Goal: Task Accomplishment & Management: Manage account settings

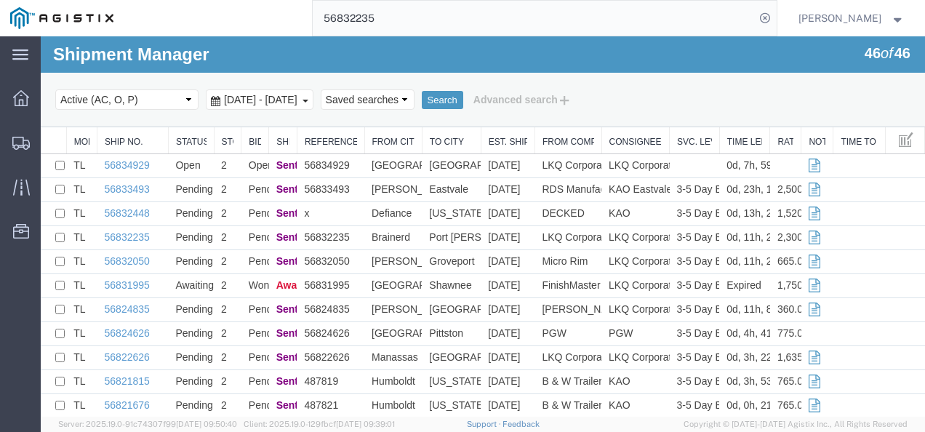
click at [400, 6] on input "56832235" at bounding box center [534, 18] width 442 height 35
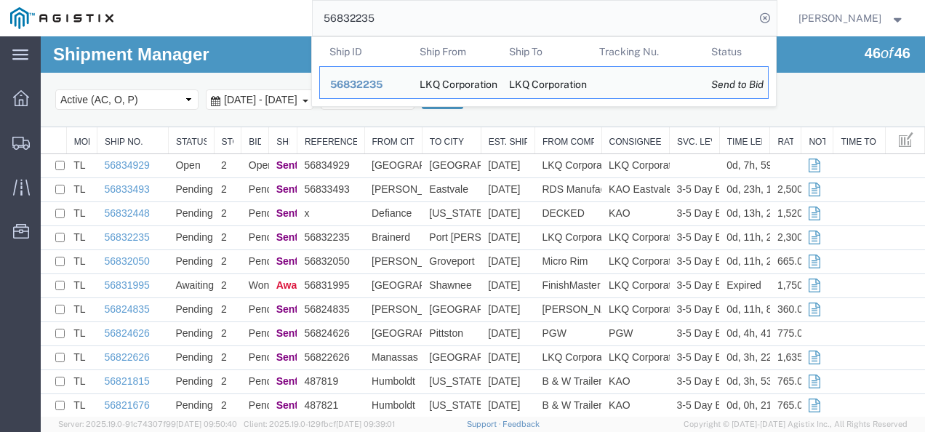
click at [400, 6] on input "56832235" at bounding box center [534, 18] width 442 height 35
drag, startPoint x: 400, startPoint y: 6, endPoint x: 419, endPoint y: 4, distance: 19.0
click at [365, 18] on input "56832235" at bounding box center [534, 18] width 442 height 35
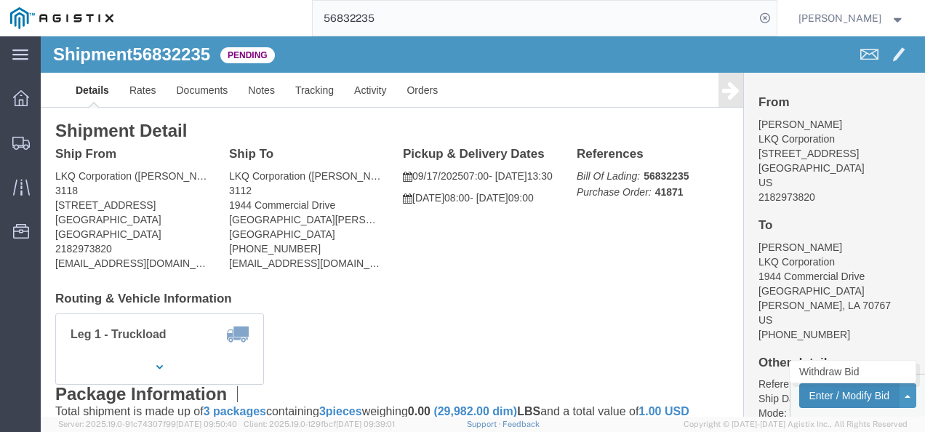
click button "Enter / Modify Bid"
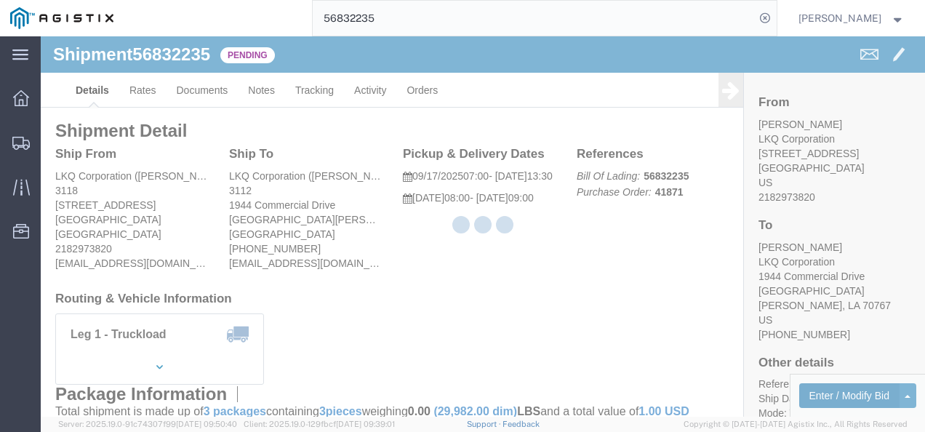
select select "4622"
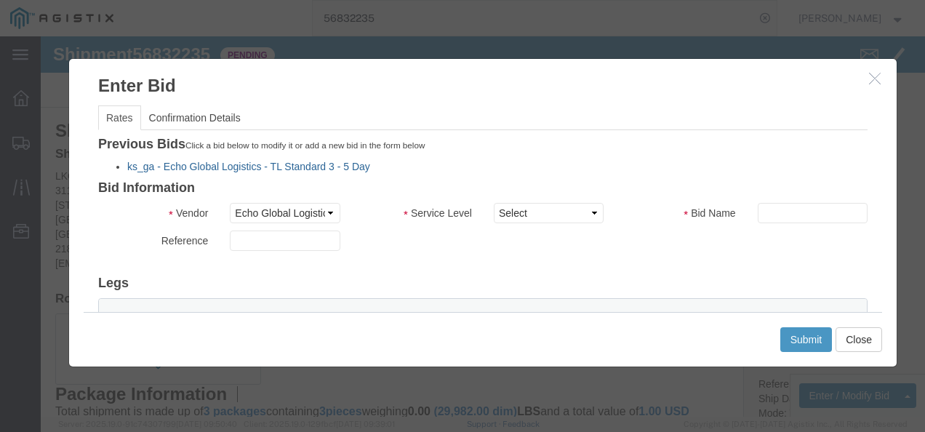
click link "ks_ga - Echo Global Logistics - TL Standard 3 - 5 Day"
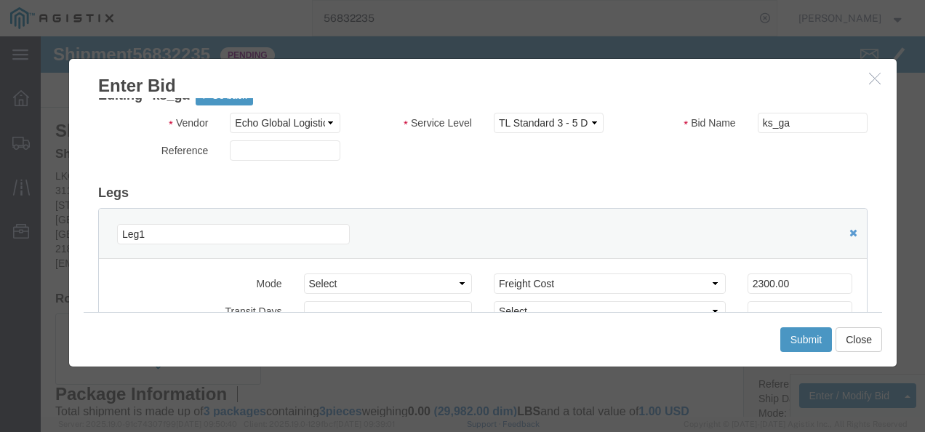
scroll to position [73, 0]
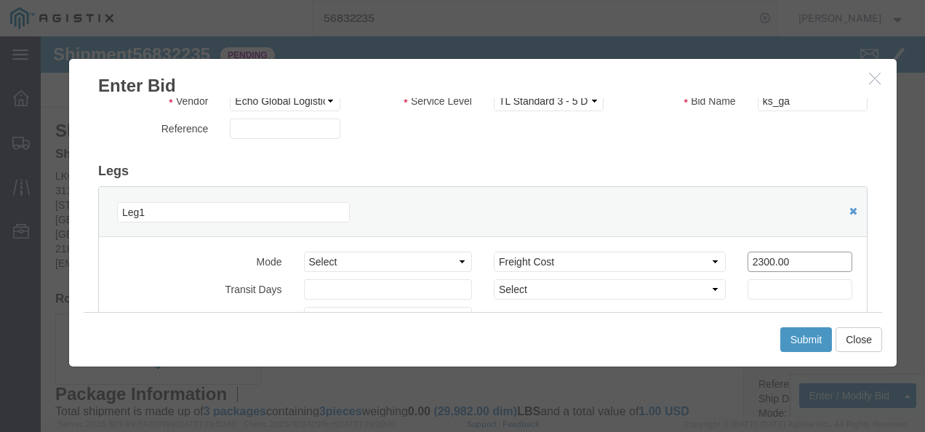
drag, startPoint x: 733, startPoint y: 217, endPoint x: 378, endPoint y: 184, distance: 356.2
click div "Leg1 Mode Select Air Less than Truckload Multi-Leg Ocean Freight Rail Small Par…"
type input "1600"
click button "Submit"
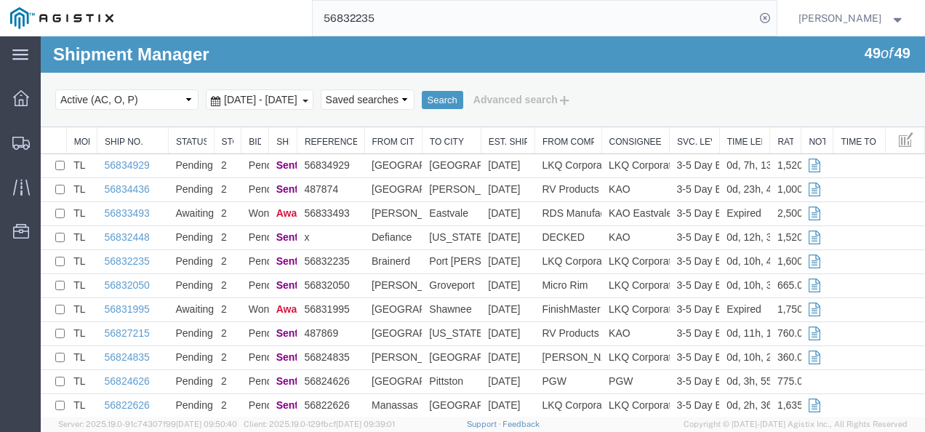
click at [415, 11] on input "56832235" at bounding box center [534, 18] width 442 height 35
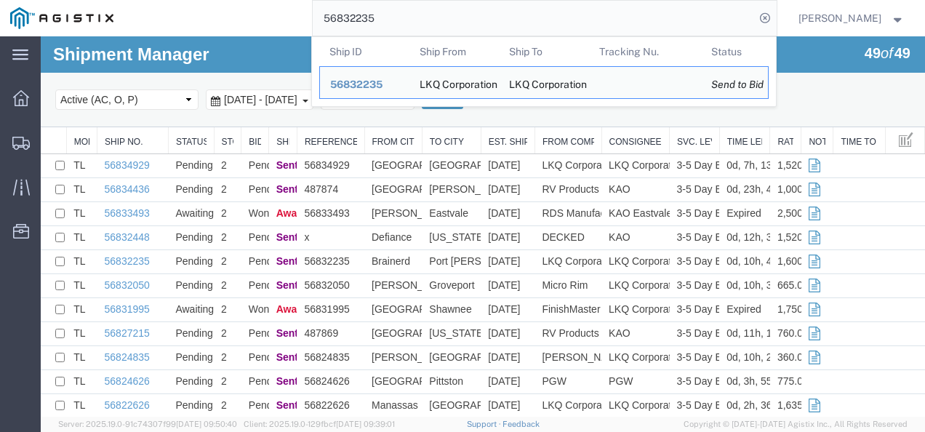
click at [415, 11] on input "56832235" at bounding box center [534, 18] width 442 height 35
paste input "3493"
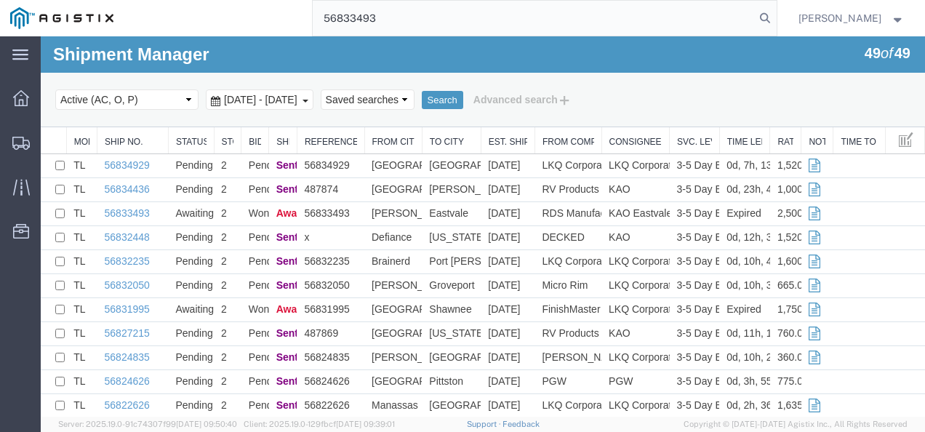
type input "56833493"
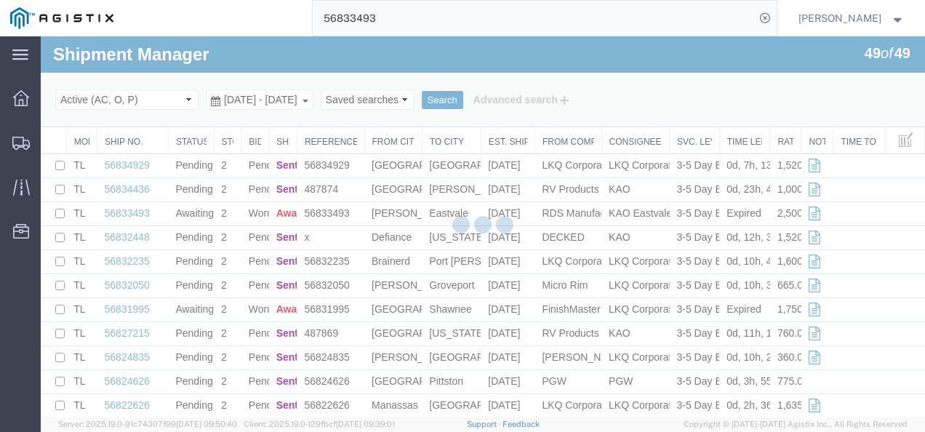
click at [388, 299] on div at bounding box center [483, 226] width 884 height 380
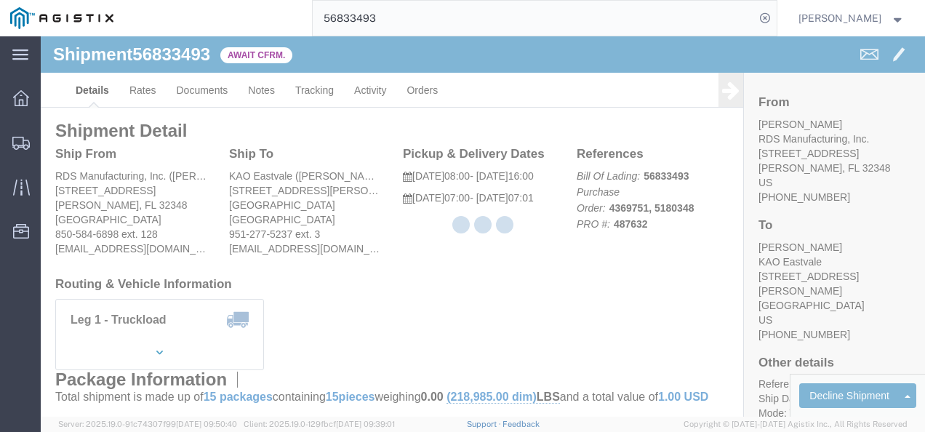
drag, startPoint x: 401, startPoint y: 267, endPoint x: 320, endPoint y: 233, distance: 88.0
click at [397, 263] on div at bounding box center [483, 226] width 884 height 380
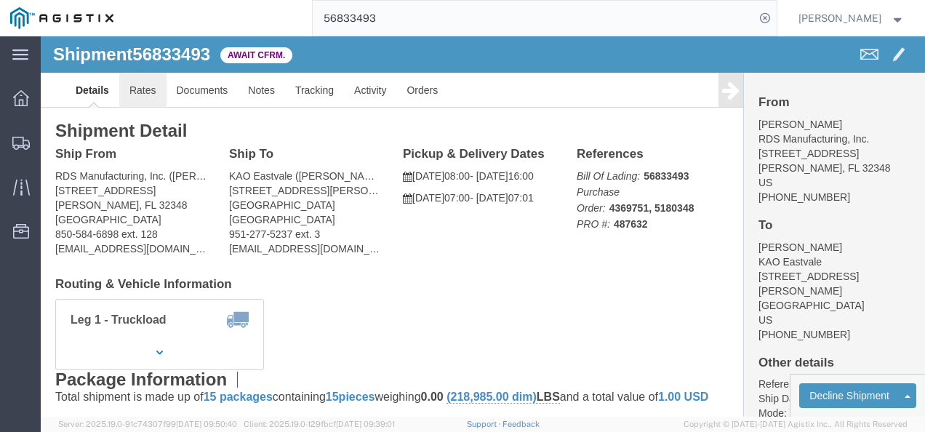
click link "Rates"
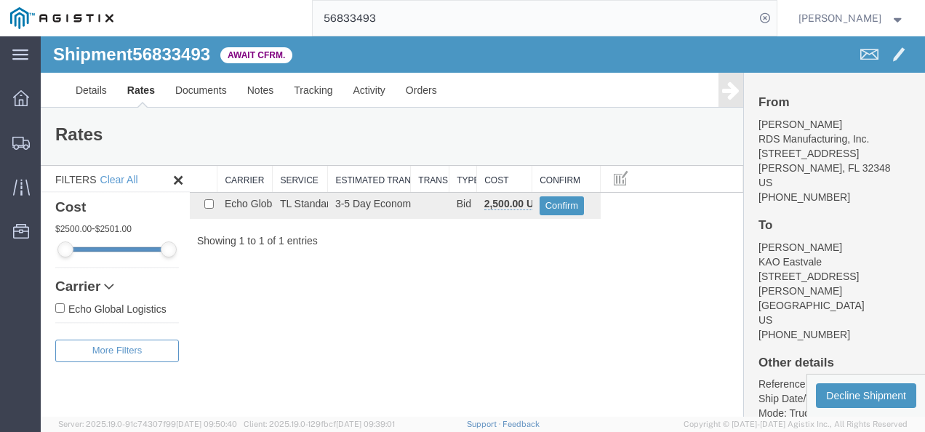
click at [156, 41] on div "Shipment 56833493 1 of 1 Await Cfrm. Details Rates Documents Notes Tracking Act…" at bounding box center [483, 71] width 884 height 71
drag, startPoint x: 156, startPoint y: 41, endPoint x: 148, endPoint y: 52, distance: 13.7
click at [148, 52] on span "56833493" at bounding box center [171, 54] width 78 height 20
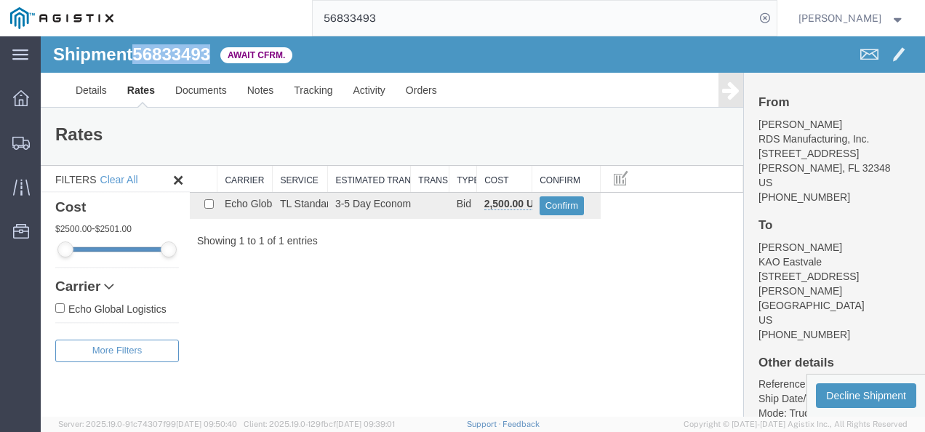
copy span "56833493"
click at [522, 297] on div "Shipment 56833493 1 of 1 Await Cfrm. Details Rates Documents Notes Tracking Act…" at bounding box center [483, 226] width 884 height 380
click at [571, 205] on button "Confirm" at bounding box center [561, 205] width 45 height 19
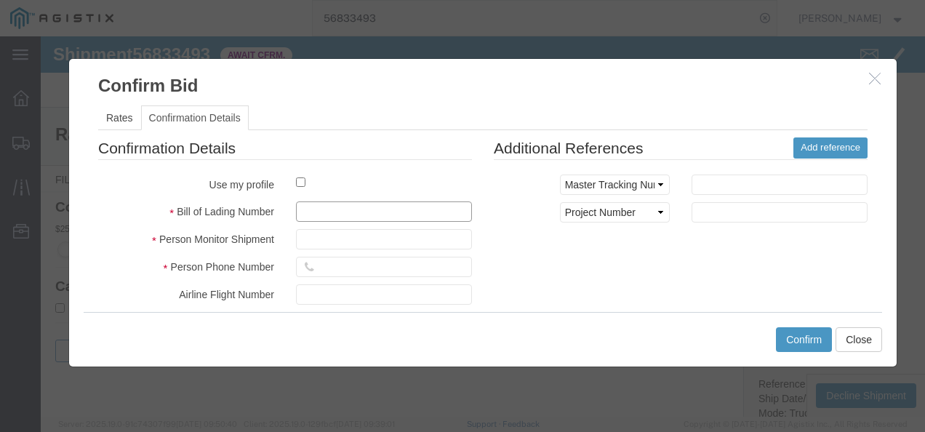
click at [390, 217] on input "text" at bounding box center [384, 211] width 176 height 20
type input "1827398217398987"
type input "98721398721987"
type input "98721983987"
drag, startPoint x: 717, startPoint y: 284, endPoint x: 765, endPoint y: 337, distance: 71.5
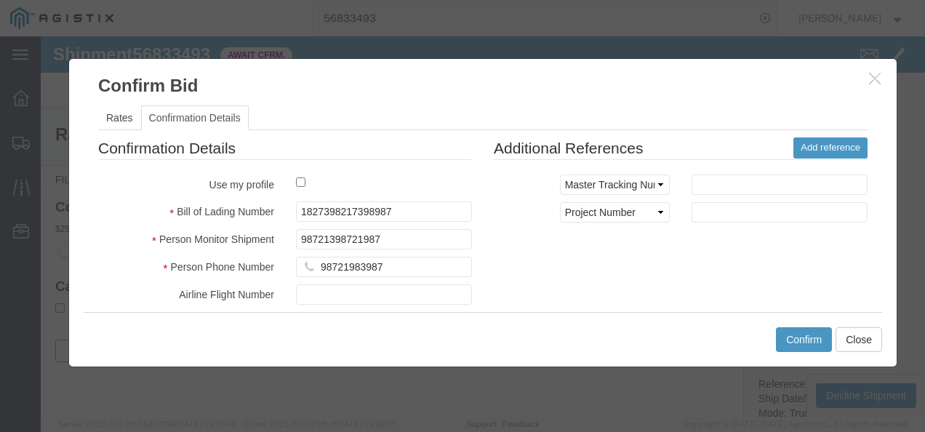
click at [739, 309] on div "Confirmation Details Use my profile Bill of Lading Number 1827398217398987 Pers…" at bounding box center [482, 307] width 791 height 340
click at [781, 337] on button "Confirm" at bounding box center [804, 339] width 56 height 25
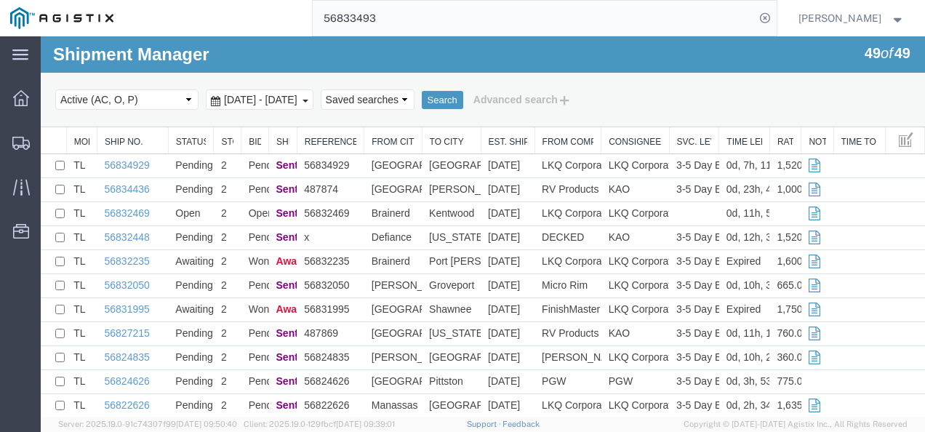
click at [533, 10] on input "56833493" at bounding box center [534, 18] width 442 height 35
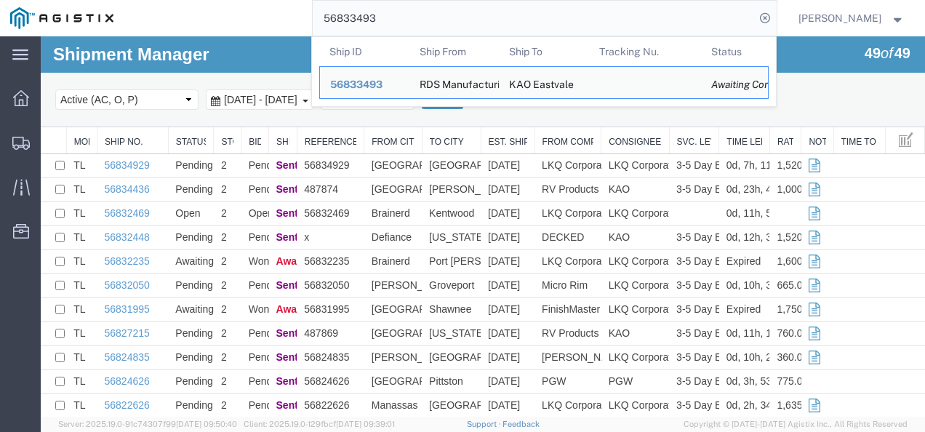
click at [533, 10] on input "56833493" at bounding box center [534, 18] width 442 height 35
paste input "19640"
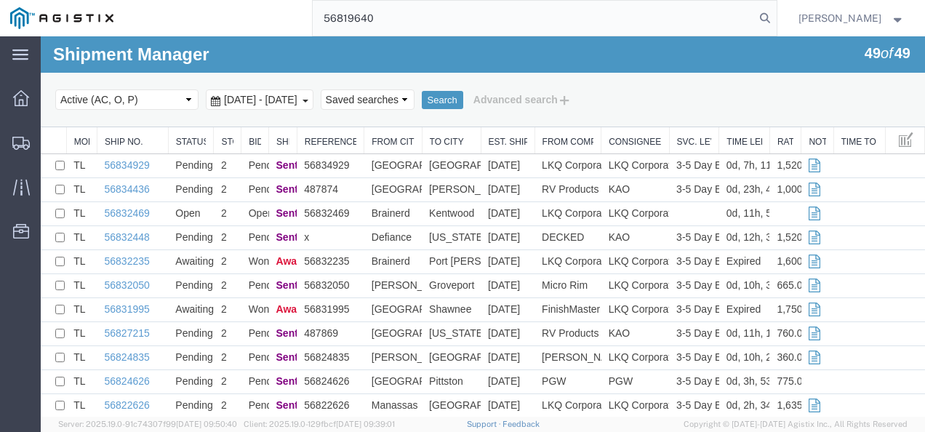
type input "56819640"
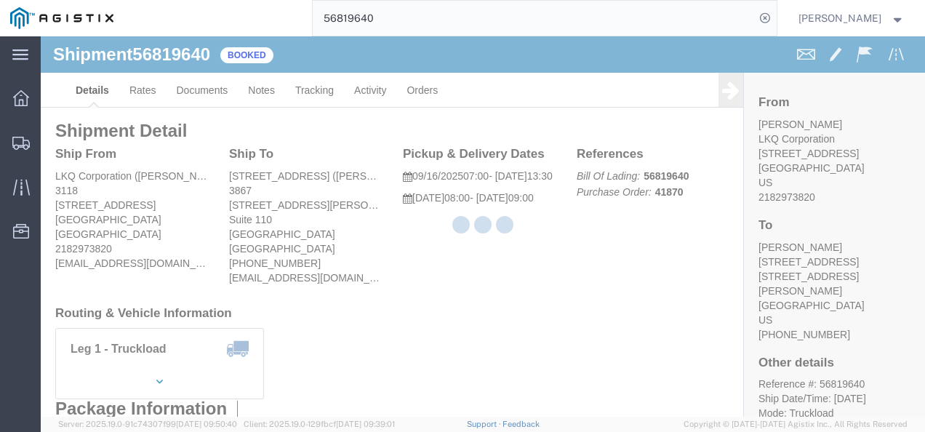
drag, startPoint x: 413, startPoint y: 318, endPoint x: 436, endPoint y: 341, distance: 32.9
click at [419, 327] on div at bounding box center [483, 226] width 884 height 380
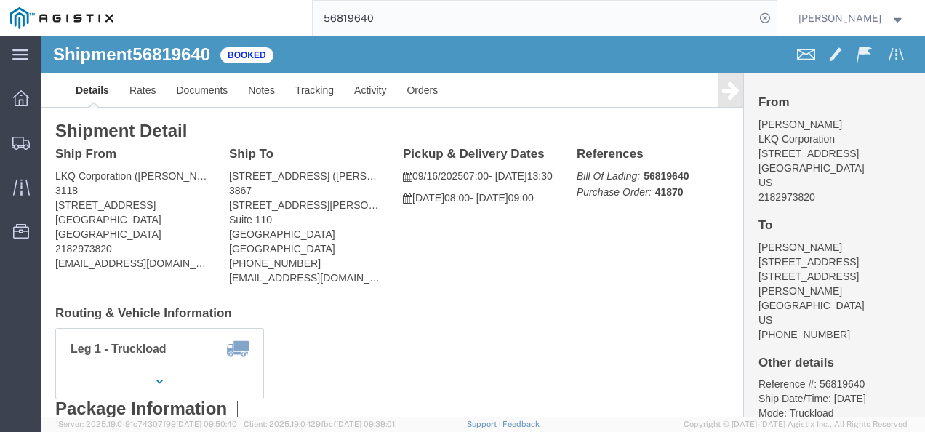
drag, startPoint x: 472, startPoint y: 260, endPoint x: 301, endPoint y: 164, distance: 196.9
click div "Ship From LKQ Corporation ([PERSON_NAME]) 3118 [STREET_ADDRESS] 2182973820 [EMA…"
click link "Rates"
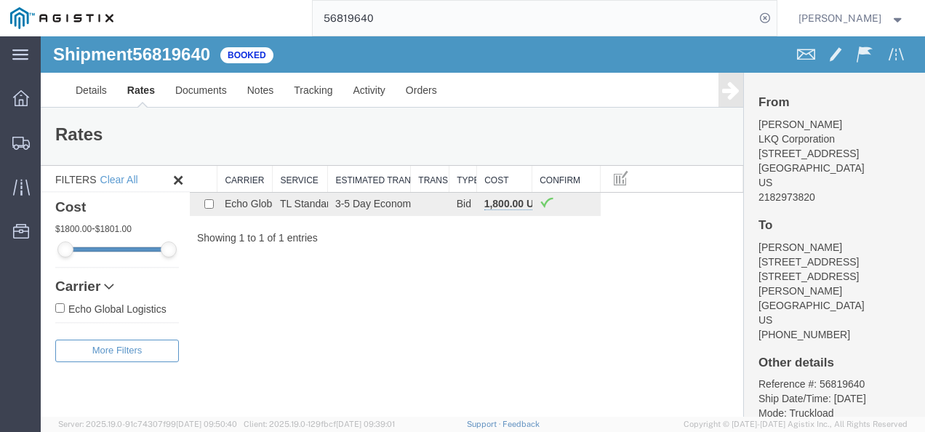
click at [352, 270] on div "Shipment 56819640 1 of 1 Booked Details Rates Documents Notes Tracking Activity…" at bounding box center [483, 226] width 884 height 380
click at [50, 142] on span "Shipments" at bounding box center [45, 142] width 10 height 29
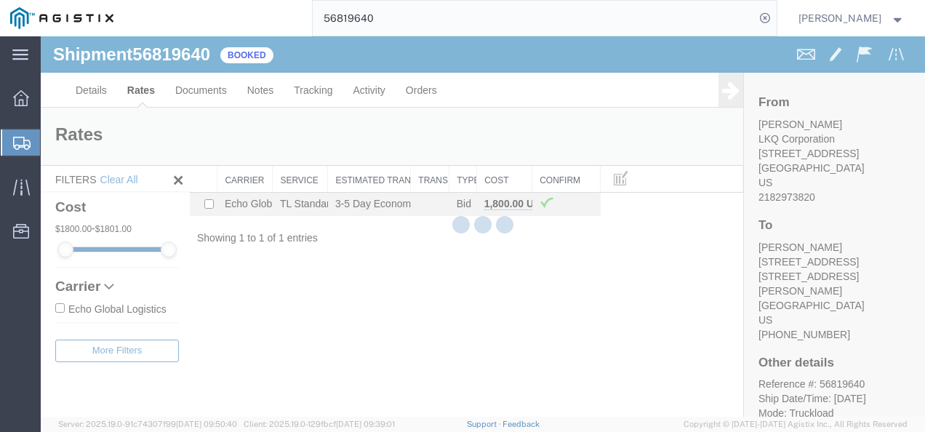
click at [394, 363] on div at bounding box center [483, 226] width 884 height 380
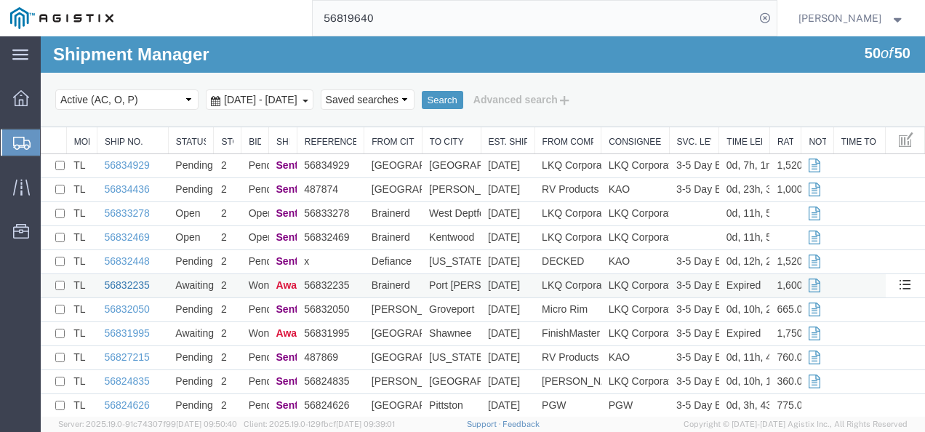
click at [129, 283] on link "56832235" at bounding box center [127, 285] width 45 height 12
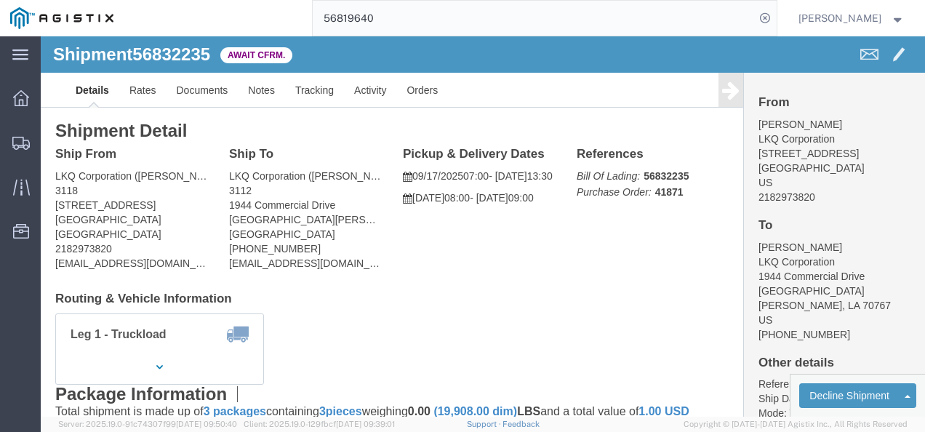
click div "Shipment Detail Ship From LKQ Corporation ([PERSON_NAME]) 3118 [STREET_ADDRESS]…"
drag, startPoint x: 397, startPoint y: 266, endPoint x: 112, endPoint y: 56, distance: 354.0
click link "Rates"
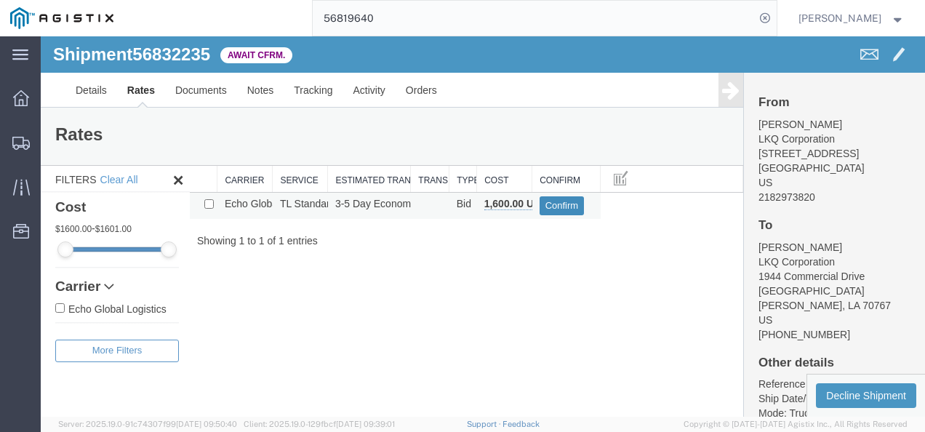
click at [551, 208] on button "Confirm" at bounding box center [561, 205] width 45 height 19
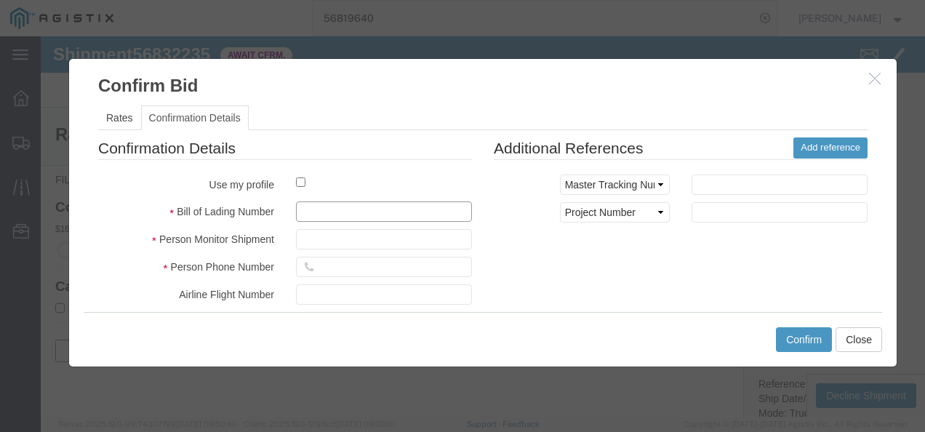
click at [397, 210] on input "text" at bounding box center [384, 211] width 176 height 20
click at [400, 212] on input "8217312387" at bounding box center [384, 211] width 176 height 20
type input "821731238732432"
click at [384, 236] on input "text" at bounding box center [384, 239] width 176 height 20
type input "1324324324324"
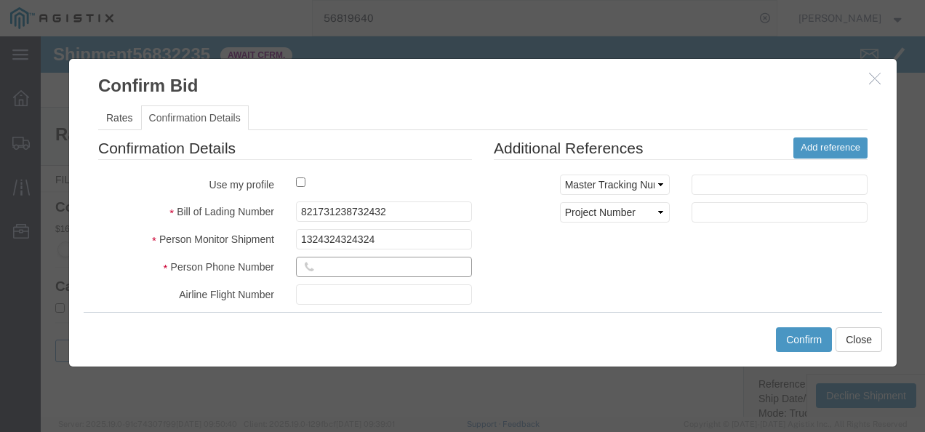
drag, startPoint x: 339, startPoint y: 256, endPoint x: 364, endPoint y: 264, distance: 26.7
click at [339, 257] on input "text" at bounding box center [384, 267] width 176 height 20
type input "123231213213"
click at [616, 263] on div "Confirmation Details Use my profile Bill of Lading Number 821731238732432 Perso…" at bounding box center [482, 307] width 791 height 340
click at [801, 330] on button "Confirm" at bounding box center [804, 339] width 56 height 25
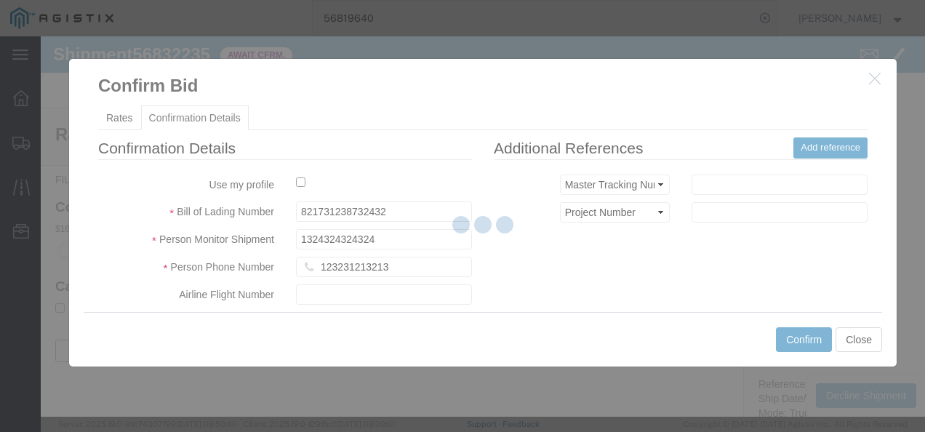
click at [494, 284] on div at bounding box center [483, 226] width 884 height 380
